Goal: Task Accomplishment & Management: Use online tool/utility

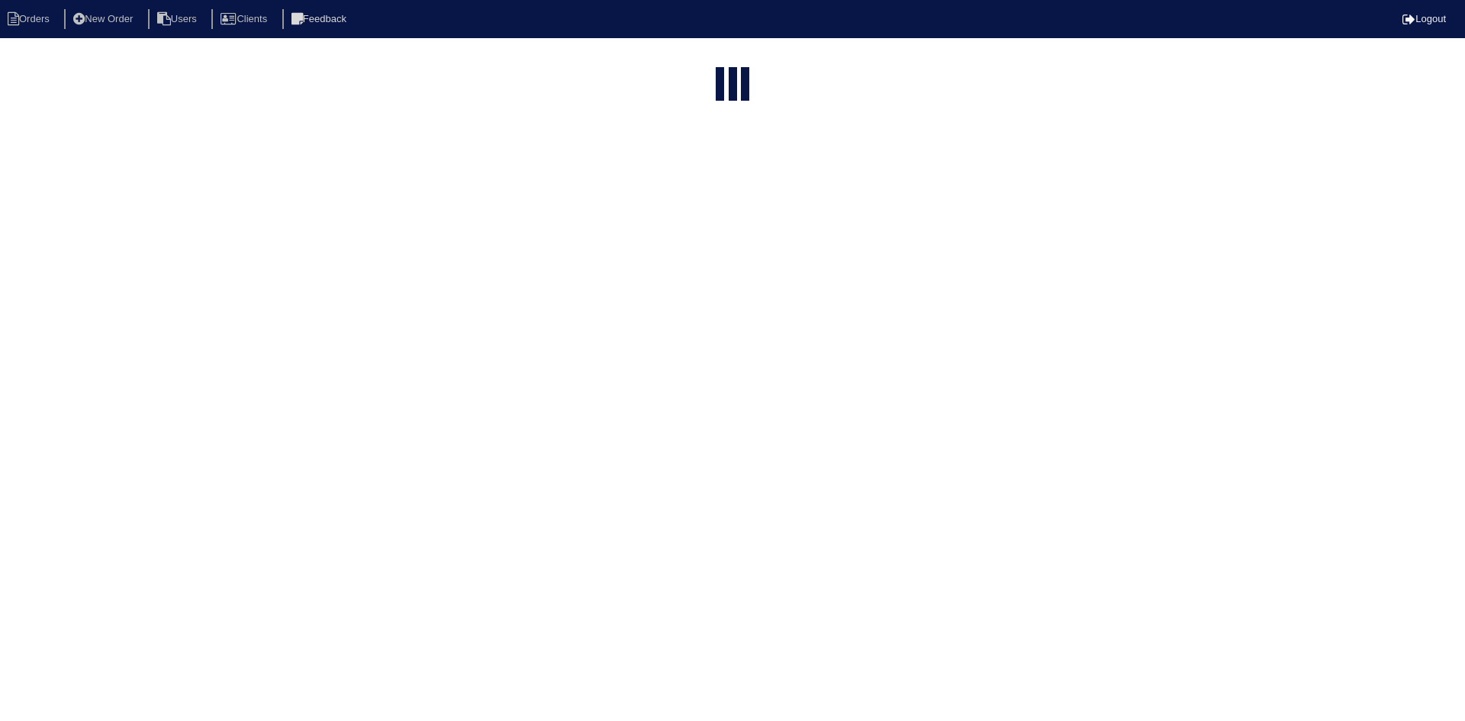
select select "15"
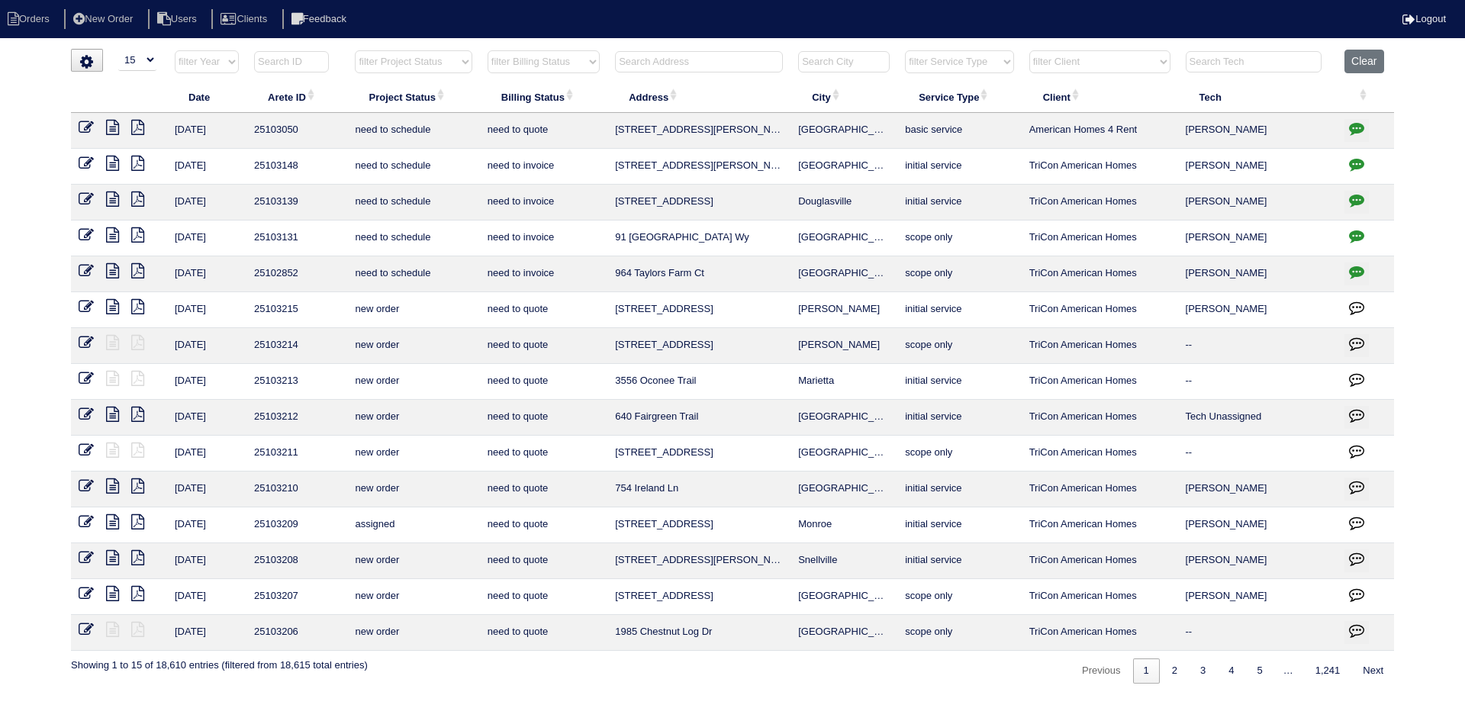
click at [691, 60] on input "text" at bounding box center [699, 61] width 168 height 21
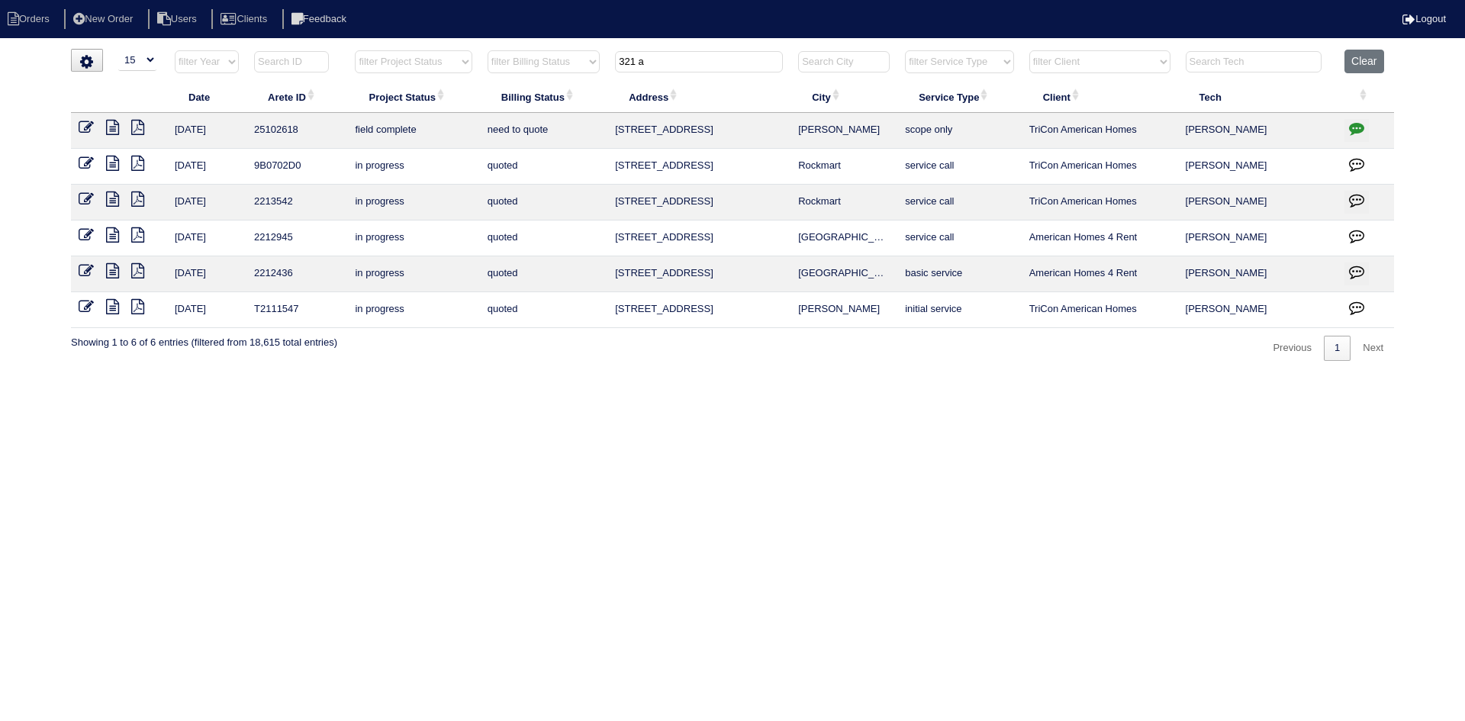
type input "321 a"
click at [111, 128] on icon at bounding box center [112, 127] width 13 height 15
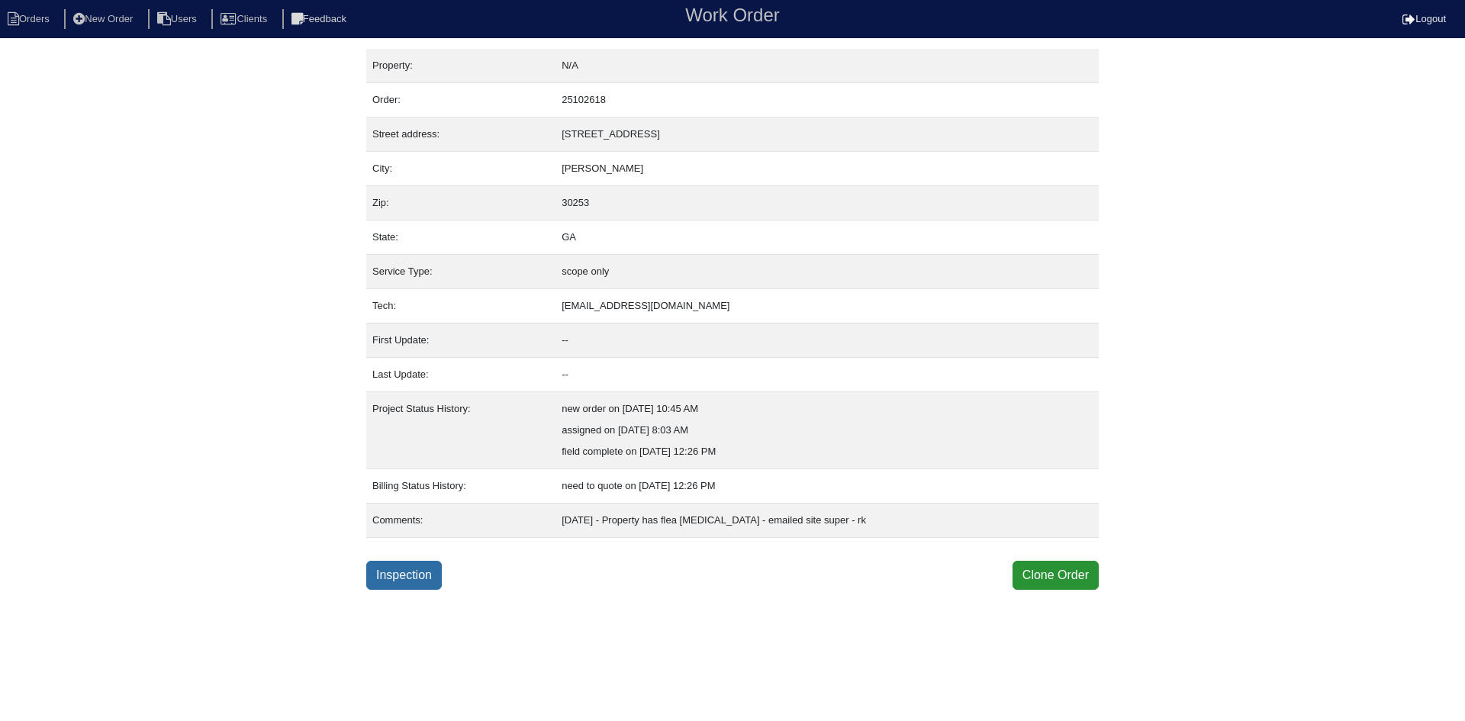
click at [410, 582] on link "Inspection" at bounding box center [404, 575] width 76 height 29
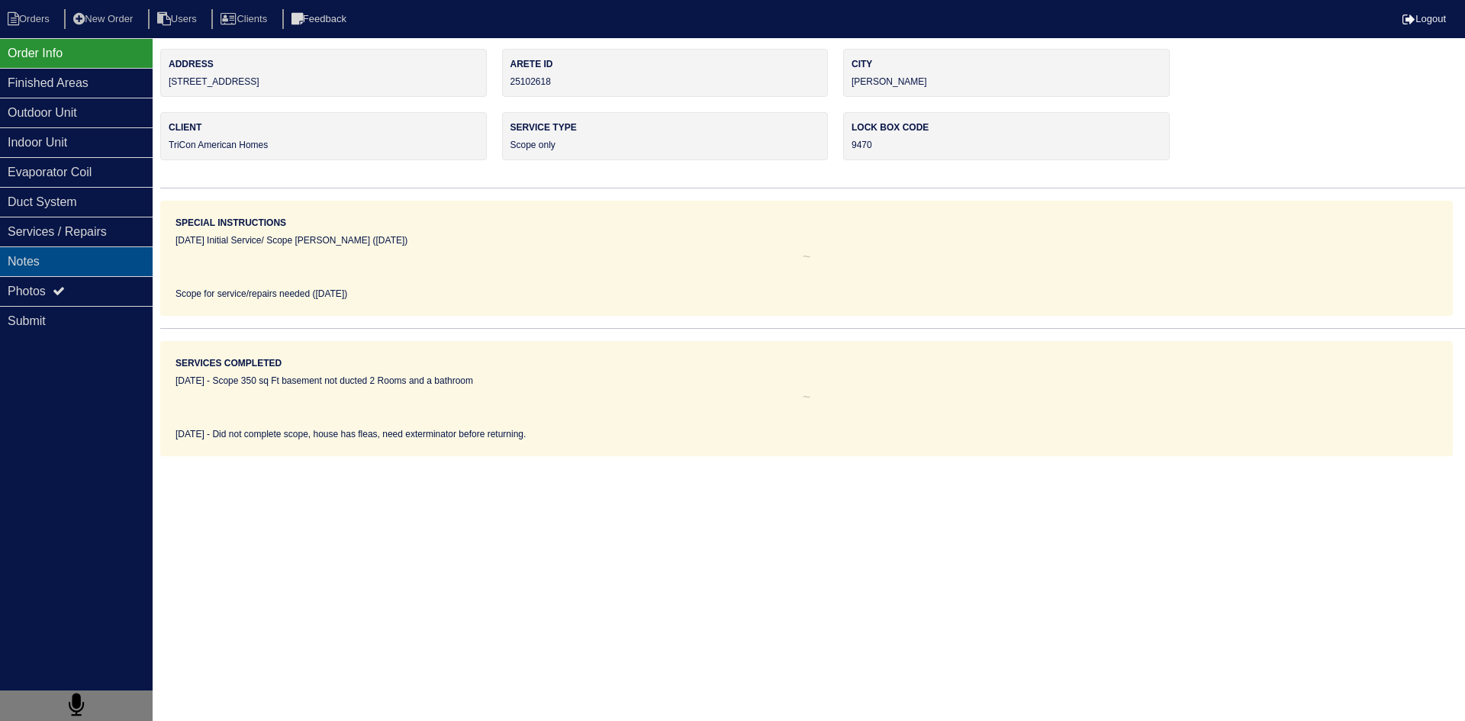
click at [105, 269] on div "Notes" at bounding box center [76, 261] width 153 height 30
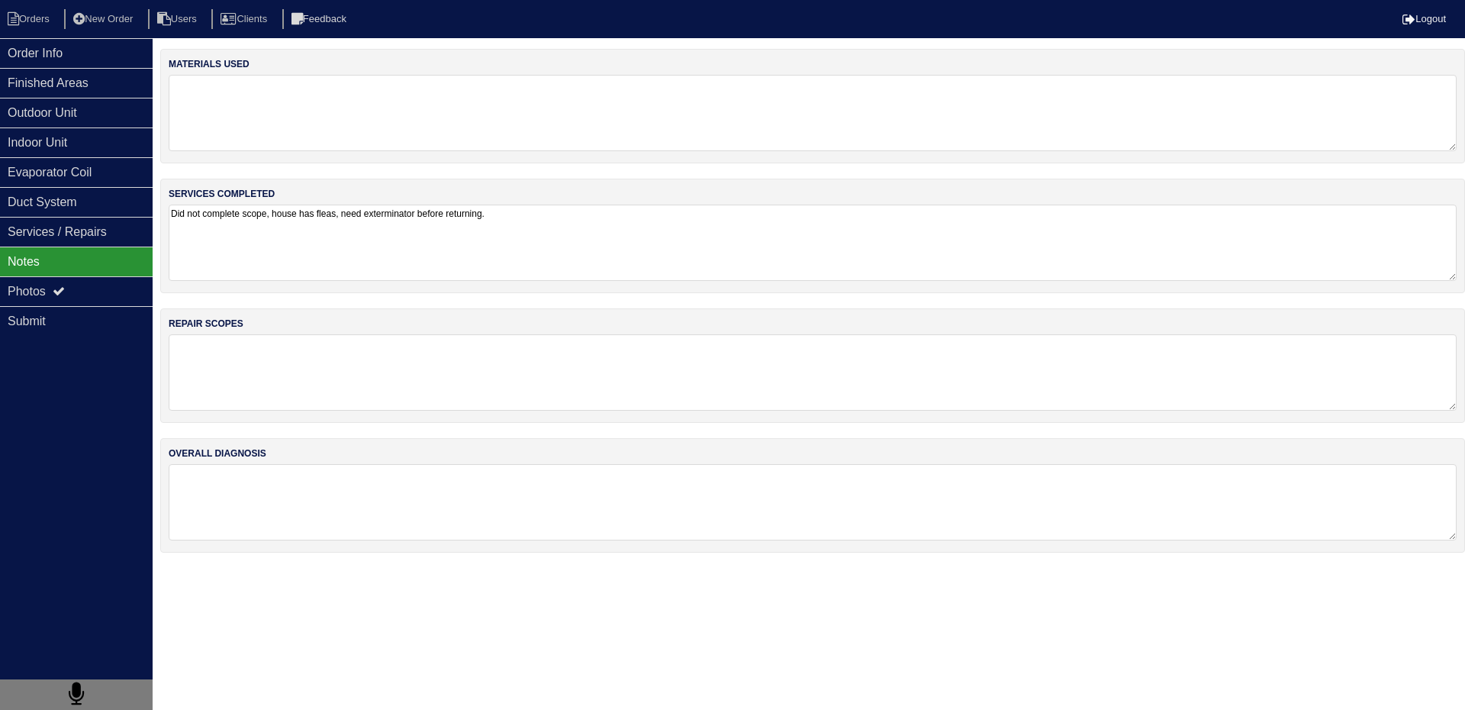
click at [283, 239] on textarea "Did not complete scope, house has fleas, need exterminator before returning." at bounding box center [813, 242] width 1288 height 76
click at [46, 17] on li "Orders" at bounding box center [31, 19] width 62 height 21
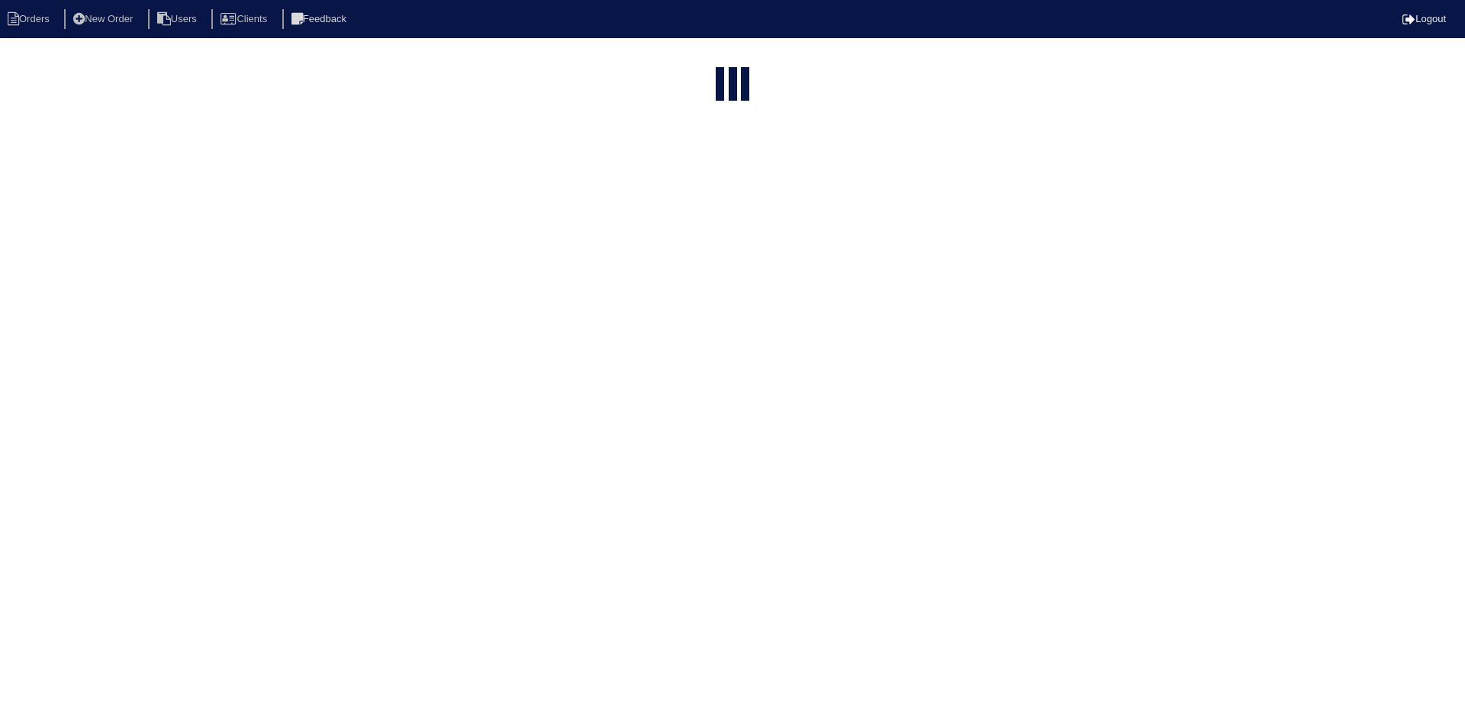
select select "15"
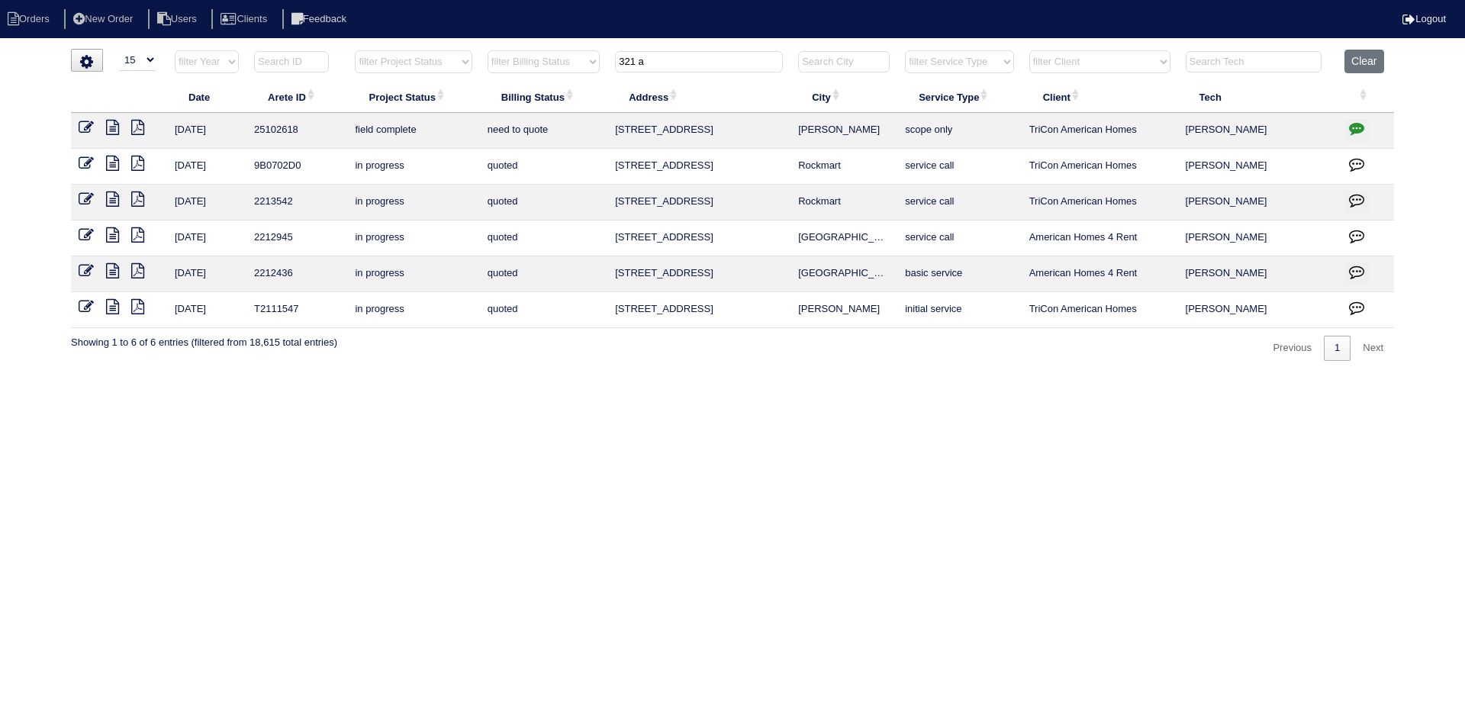
drag, startPoint x: 667, startPoint y: 65, endPoint x: 465, endPoint y: 59, distance: 201.5
click at [493, 65] on tr "filter Year -- Any Year -- 2025 2024 2023 2022 2021 2020 2019 filter Project St…" at bounding box center [732, 65] width 1323 height 31
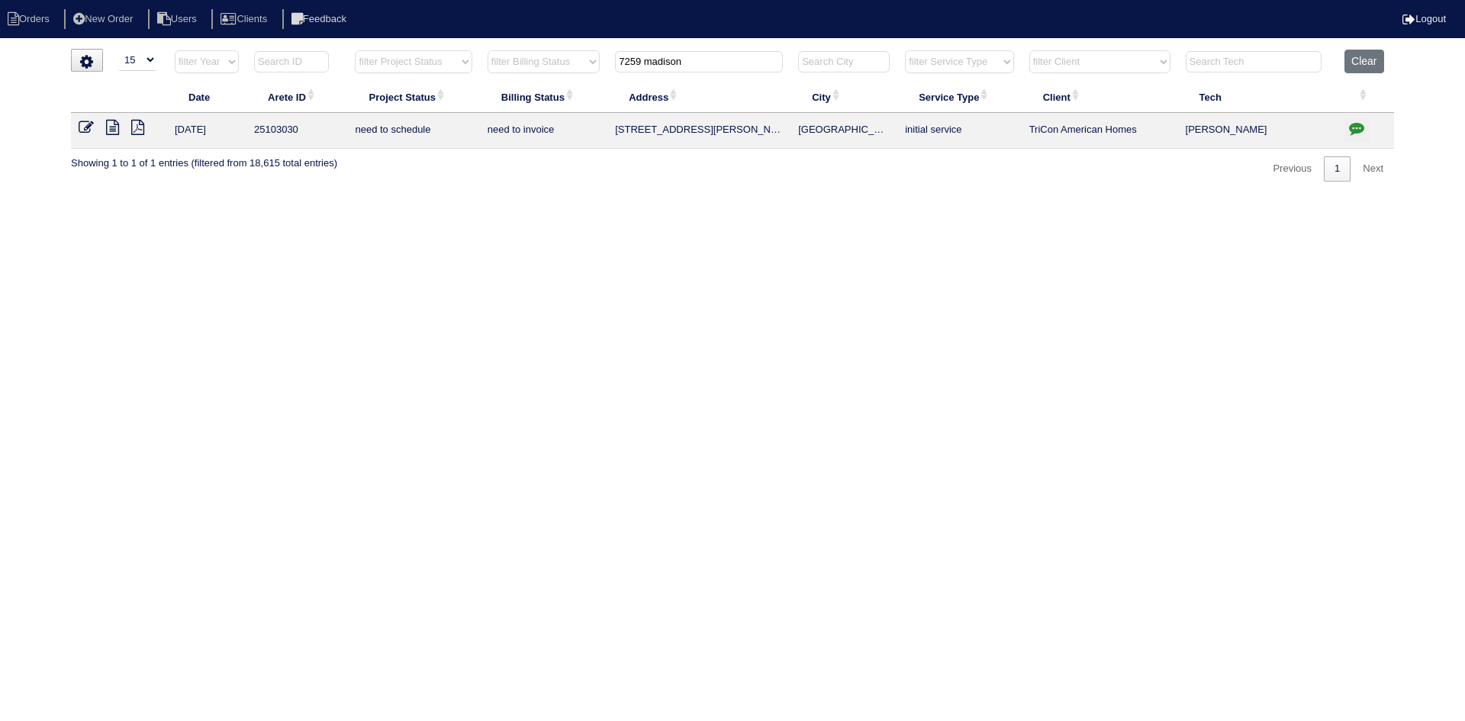
type input "7259 madison"
click at [109, 130] on icon at bounding box center [112, 127] width 13 height 15
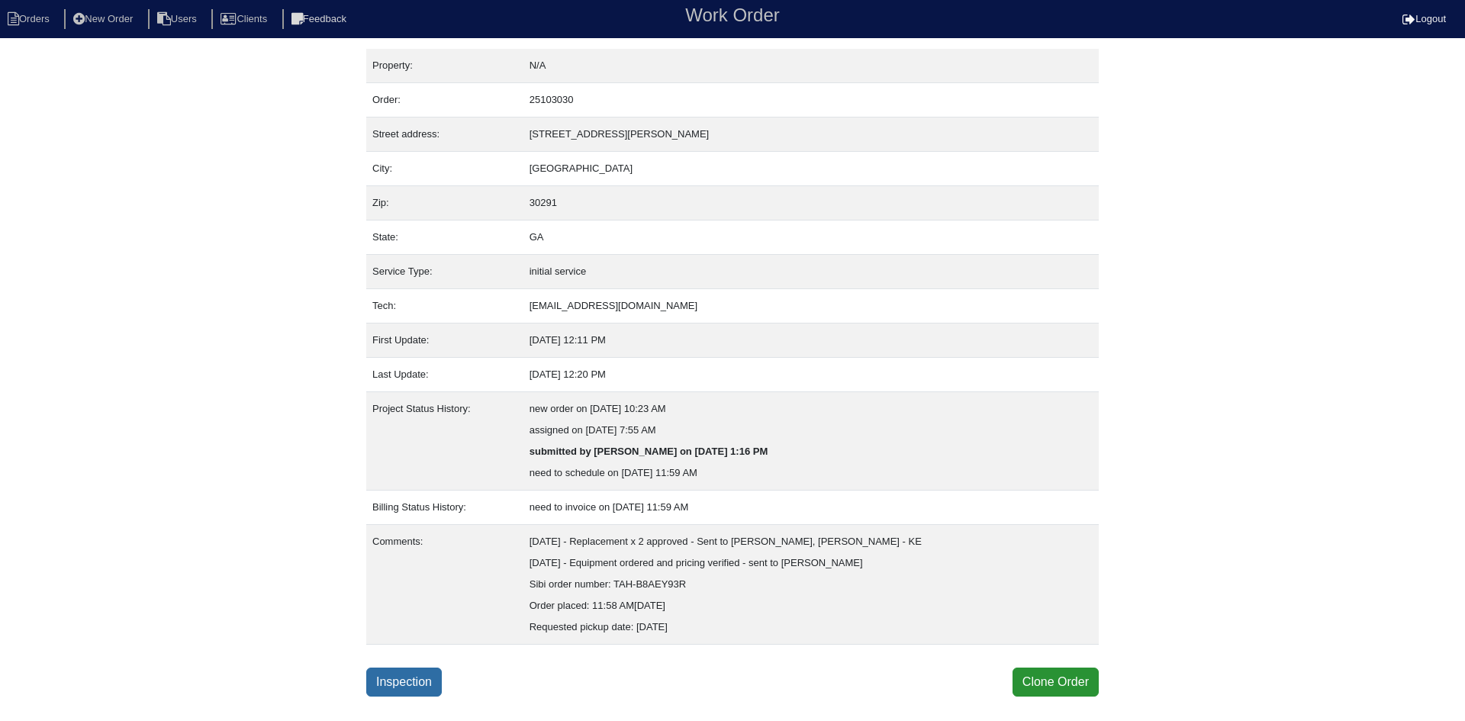
click at [404, 675] on link "Inspection" at bounding box center [404, 682] width 76 height 29
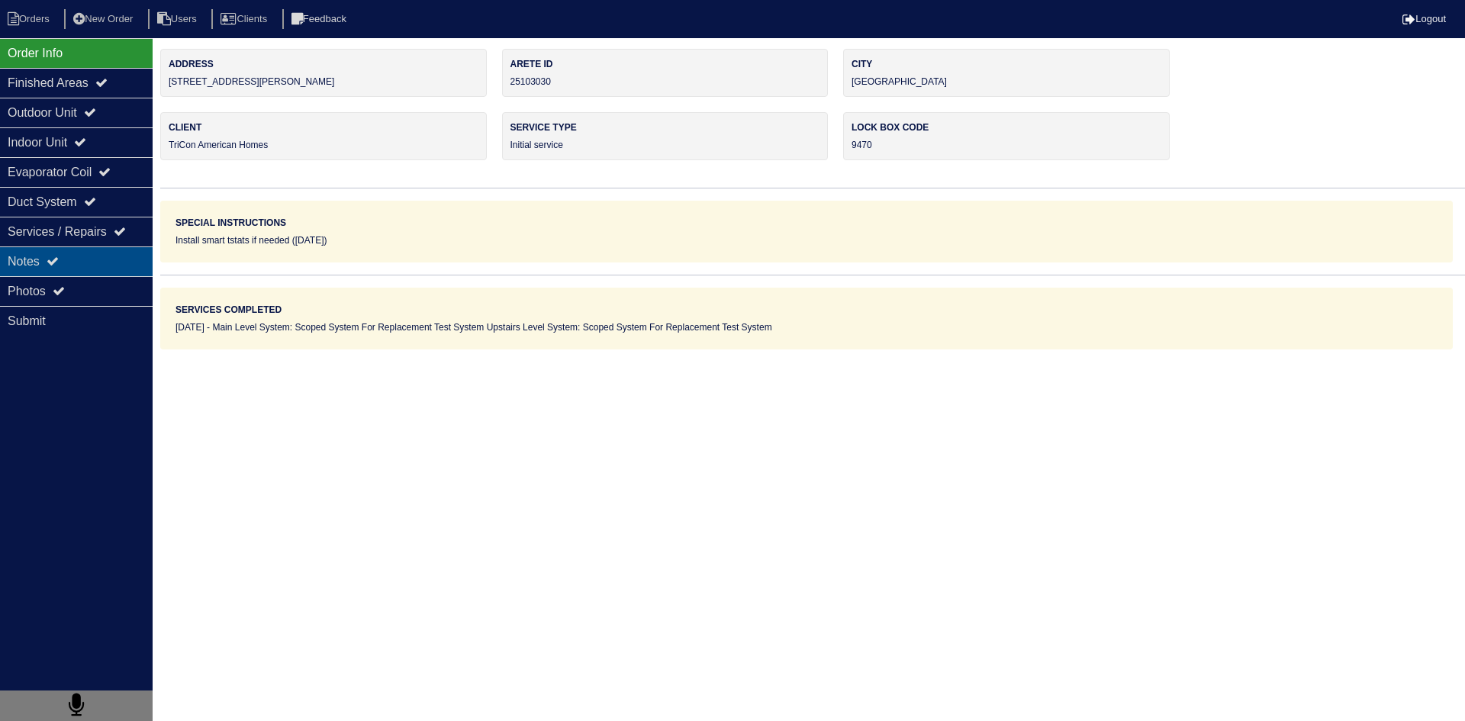
click at [97, 264] on div "Notes" at bounding box center [76, 261] width 153 height 30
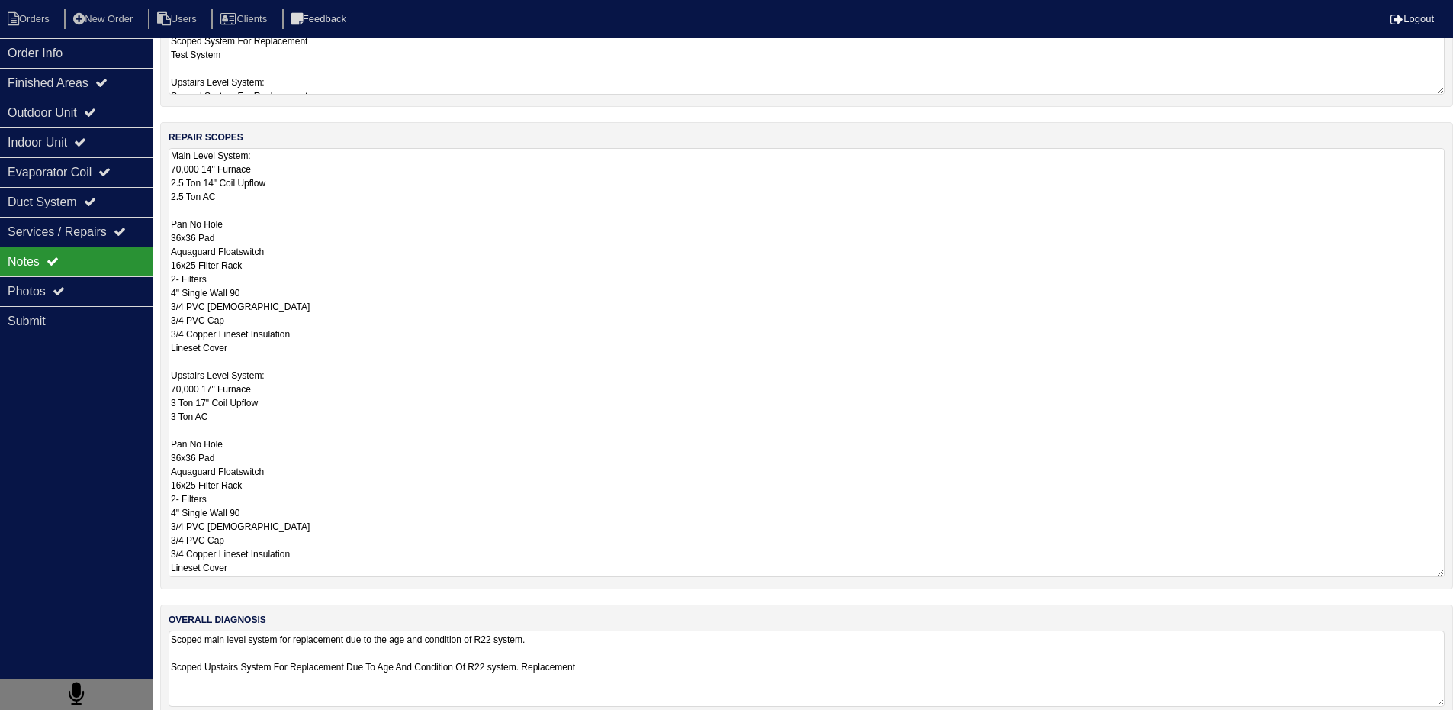
scroll to position [211, 0]
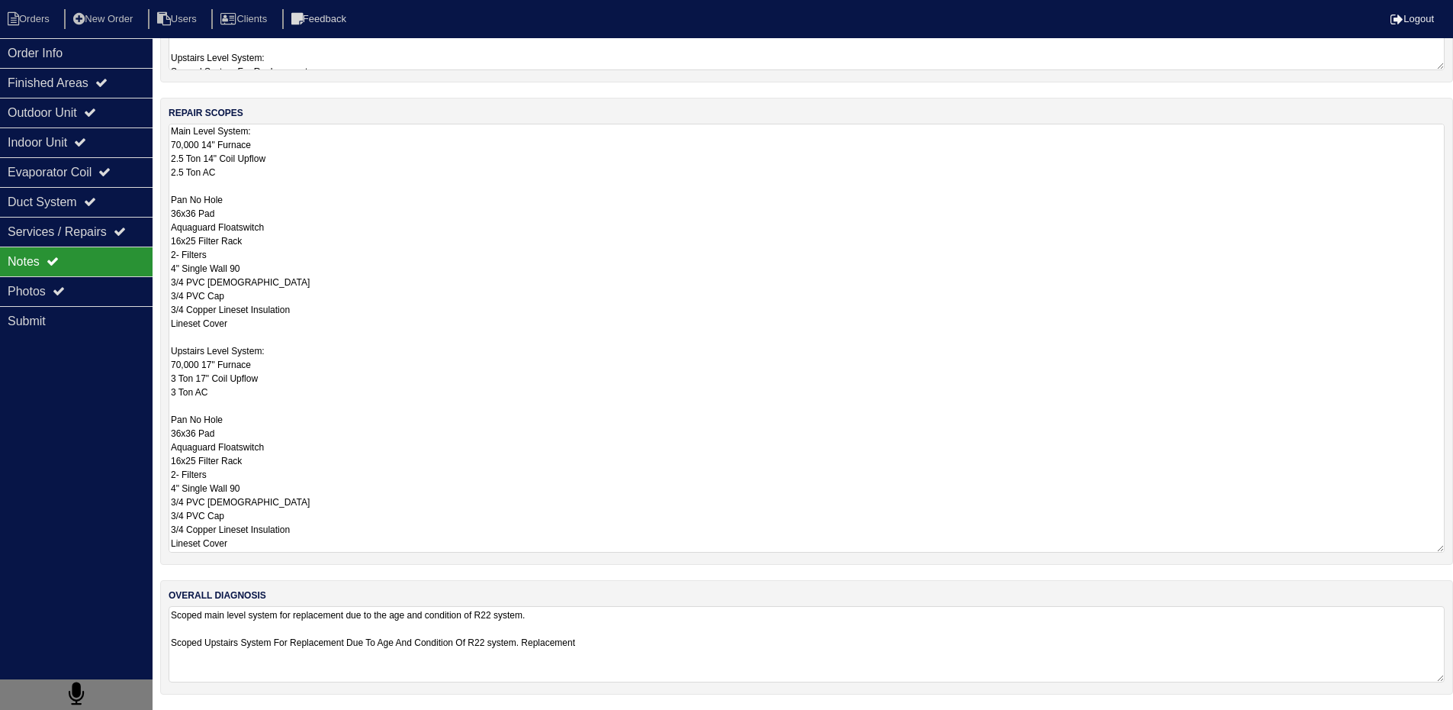
drag, startPoint x: 170, startPoint y: 343, endPoint x: 266, endPoint y: 707, distance: 376.4
click at [266, 709] on div "materials used NA services completed Main Level System: Scoped System For Repla…" at bounding box center [806, 273] width 1293 height 871
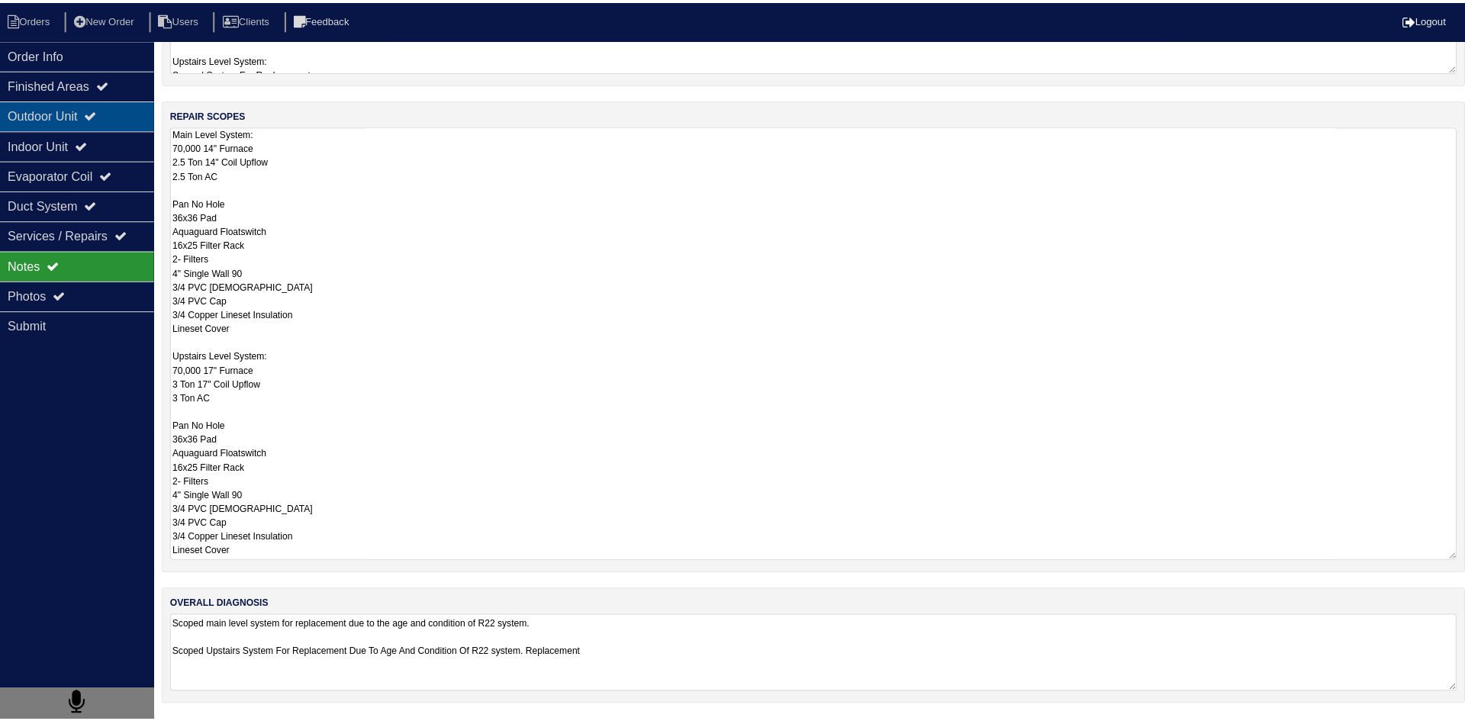
scroll to position [0, 0]
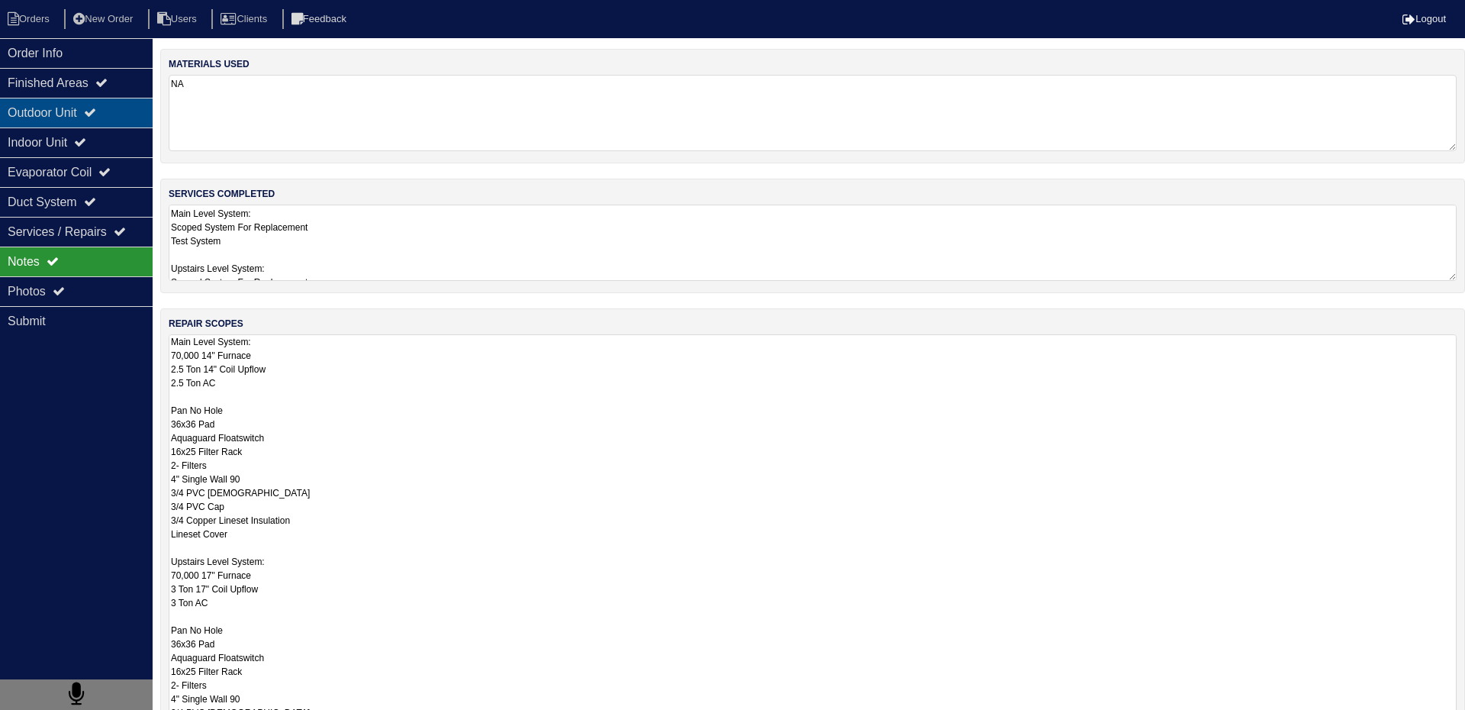
click at [50, 111] on div "Outdoor Unit" at bounding box center [76, 113] width 153 height 30
